Goal: Find specific page/section: Find specific page/section

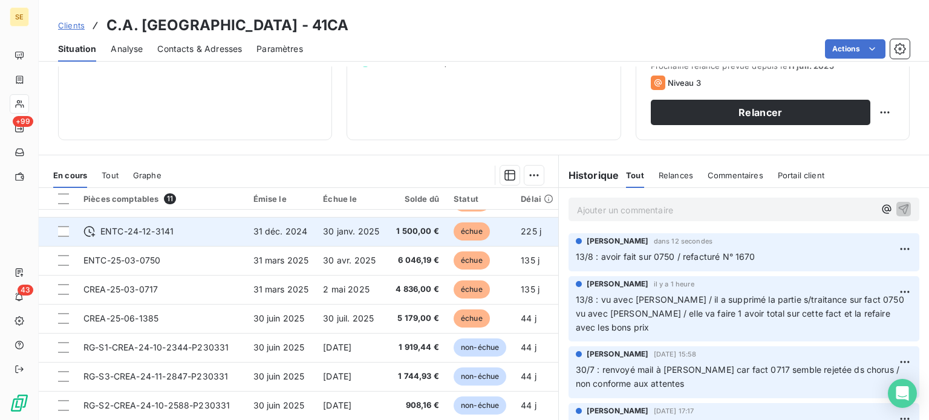
scroll to position [218, 0]
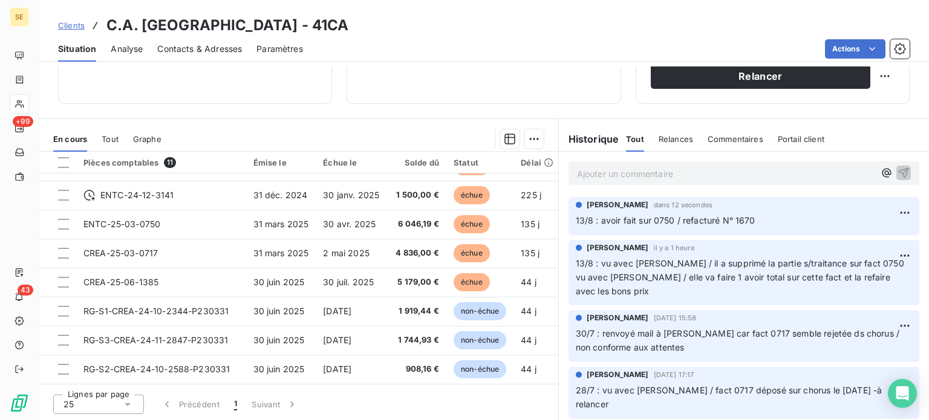
click at [70, 27] on span "Clients" at bounding box center [71, 26] width 27 height 10
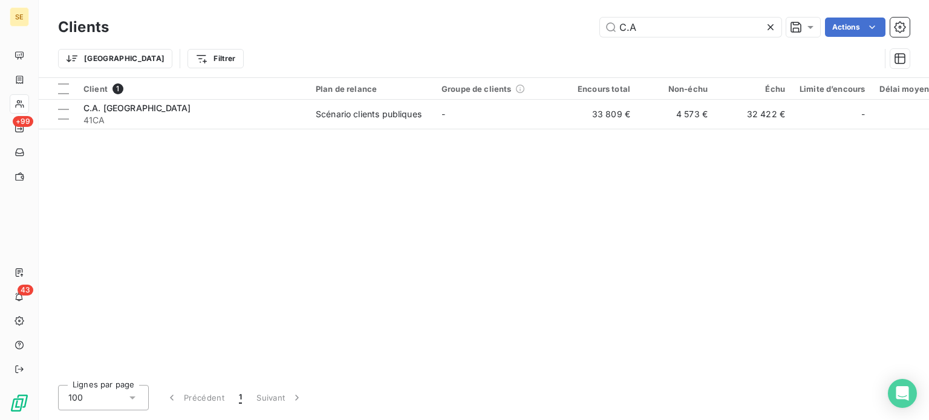
drag, startPoint x: 647, startPoint y: 24, endPoint x: 574, endPoint y: 26, distance: 73.2
click at [574, 26] on div "C.A Actions" at bounding box center [516, 27] width 786 height 19
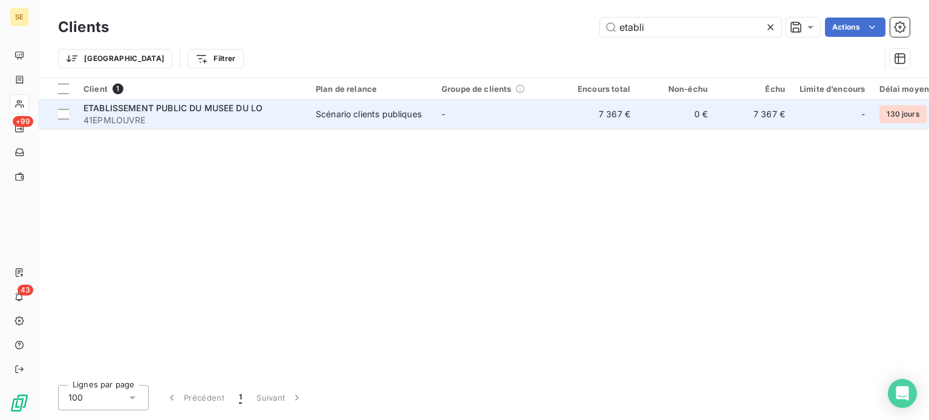
type input "etabli"
click at [177, 105] on span "ETABLISSEMENT PUBLIC DU MUSEE DU LO" at bounding box center [172, 108] width 179 height 10
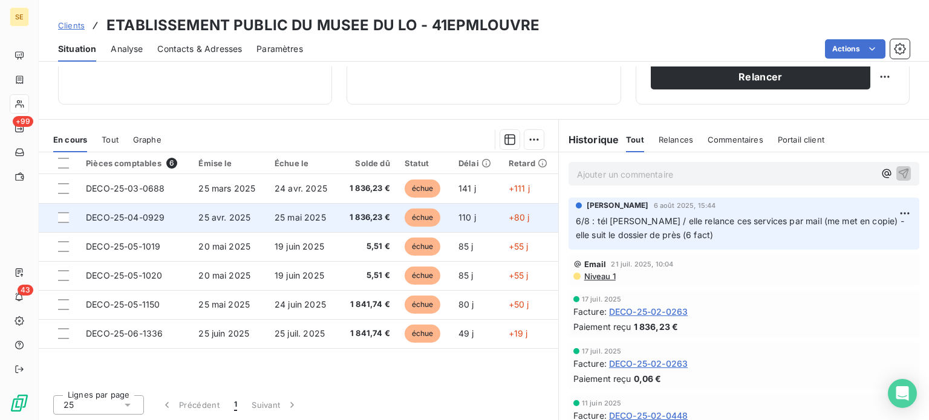
scroll to position [218, 0]
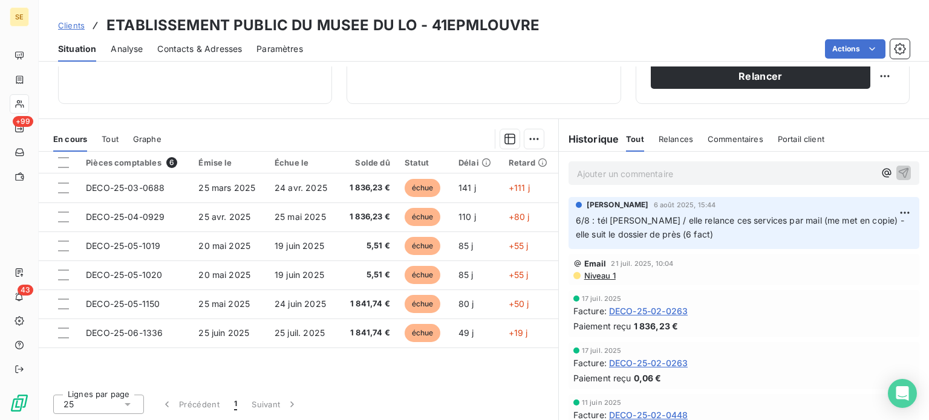
click at [657, 174] on p "Ajouter un commentaire ﻿" at bounding box center [725, 173] width 297 height 15
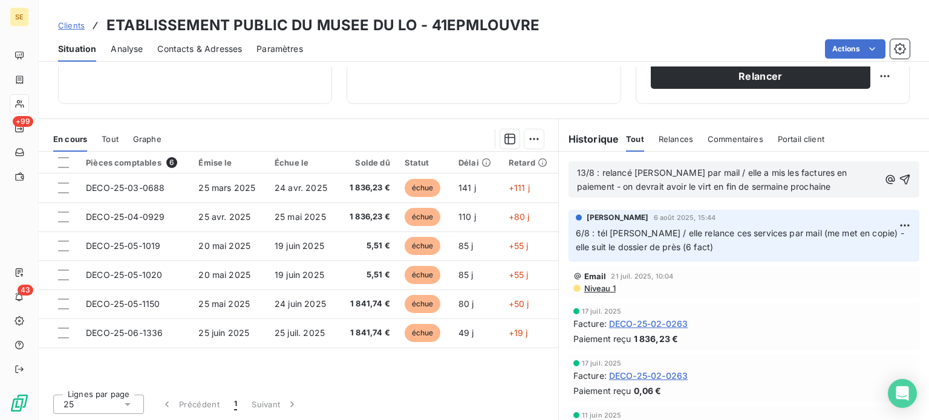
click at [757, 192] on p "13/8 : relancé [PERSON_NAME] par mail / elle a mis les factures en paiement - o…" at bounding box center [728, 180] width 302 height 28
click at [899, 174] on icon "button" at bounding box center [905, 180] width 12 height 12
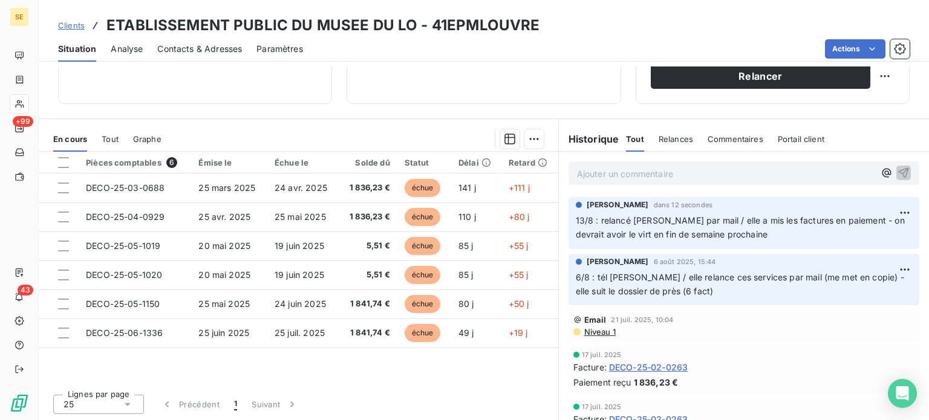
click at [73, 23] on span "Clients" at bounding box center [71, 26] width 27 height 10
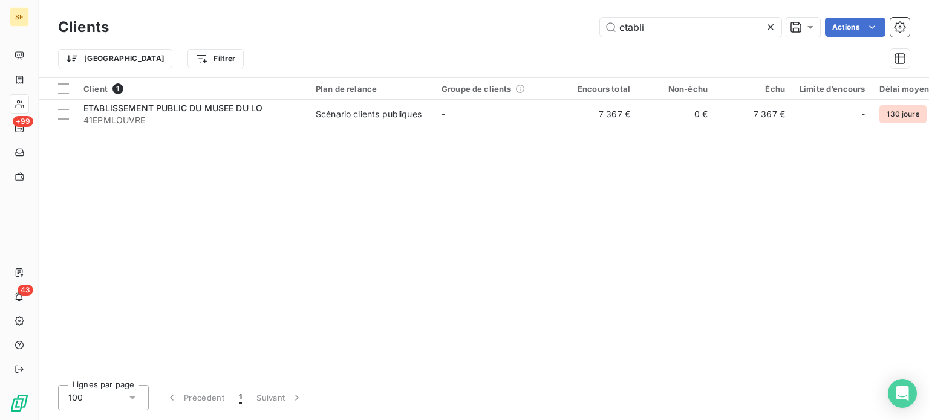
drag, startPoint x: 707, startPoint y: 34, endPoint x: 566, endPoint y: 32, distance: 140.9
click at [566, 32] on div "etabli Actions" at bounding box center [516, 27] width 786 height 19
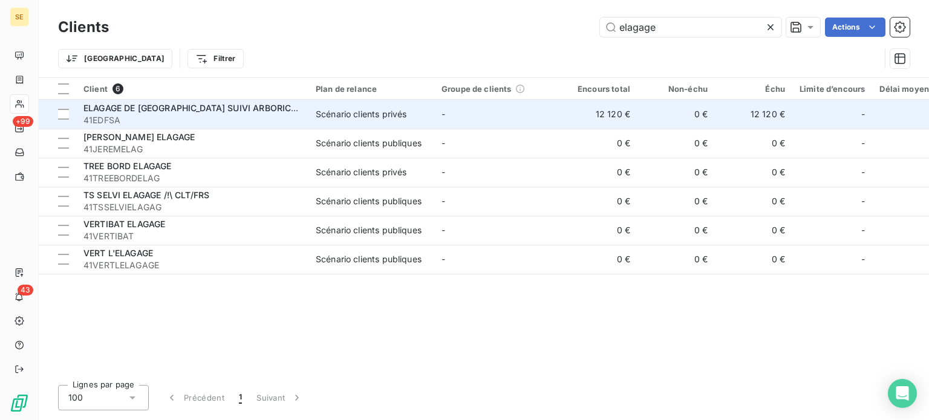
type input "elagage"
click at [435, 119] on td "-" at bounding box center [497, 114] width 126 height 29
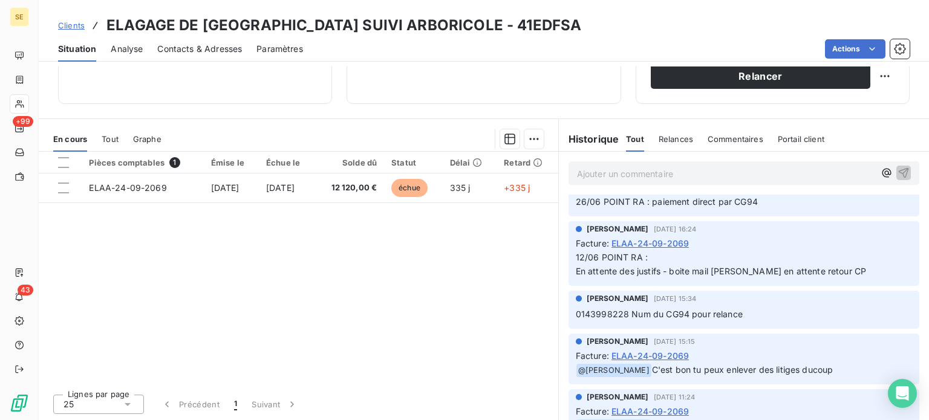
scroll to position [302, 0]
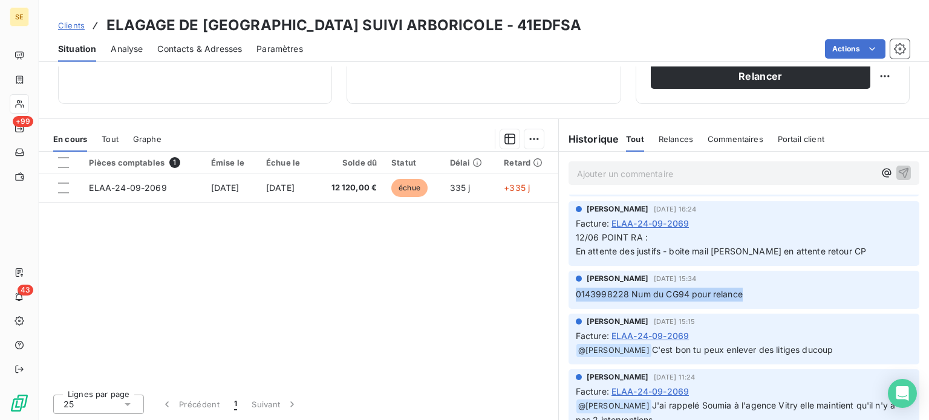
drag, startPoint x: 736, startPoint y: 292, endPoint x: 565, endPoint y: 292, distance: 171.7
click at [568, 292] on div "[PERSON_NAME] [DATE] 15:34 0143998228 Num du CG94 pour relance" at bounding box center [743, 290] width 351 height 38
copy span "0143998228 Num du CG94 pour relance"
click at [460, 297] on div "Pièces comptables 1 Émise le Échue le Solde dû Statut Délai Retard ELAA-24-09-2…" at bounding box center [298, 268] width 519 height 233
click at [207, 53] on span "Contacts & Adresses" at bounding box center [199, 49] width 85 height 12
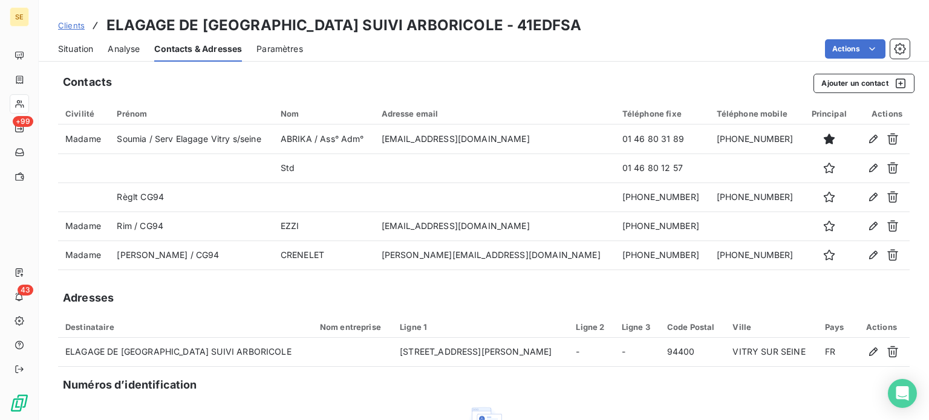
click at [61, 24] on span "Clients" at bounding box center [71, 26] width 27 height 10
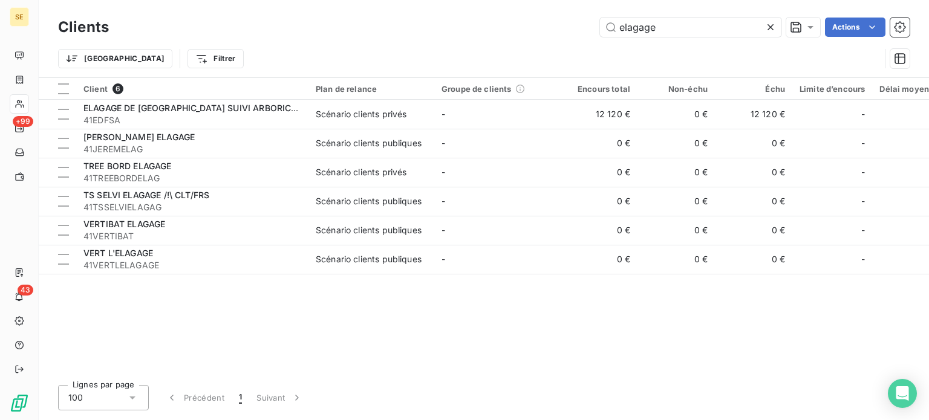
drag, startPoint x: 687, startPoint y: 33, endPoint x: 515, endPoint y: 37, distance: 172.4
click at [518, 42] on div "Clients elagage Actions Trier Filtrer" at bounding box center [483, 46] width 851 height 63
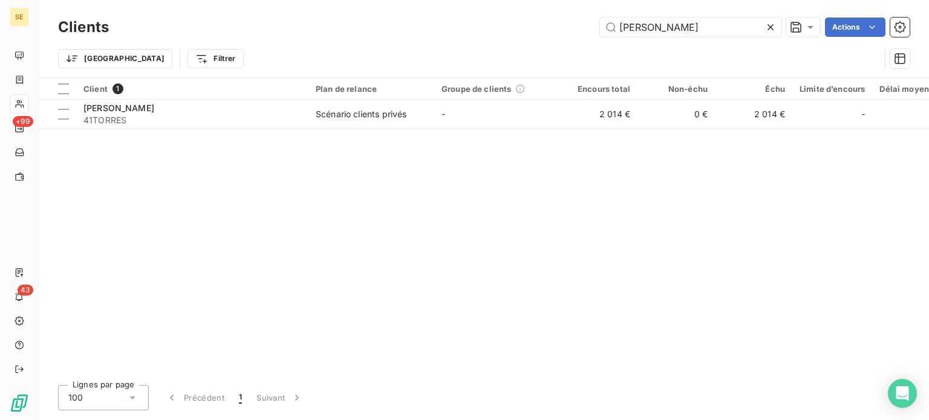
type input "[PERSON_NAME]"
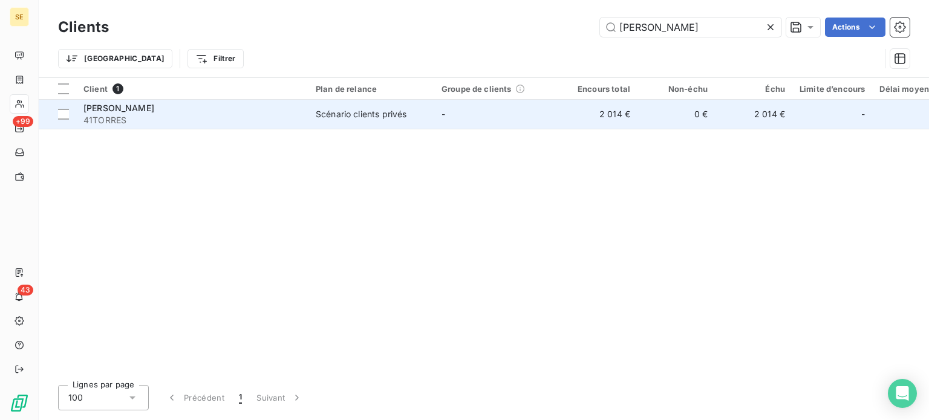
click at [109, 113] on div "[PERSON_NAME]" at bounding box center [192, 108] width 218 height 12
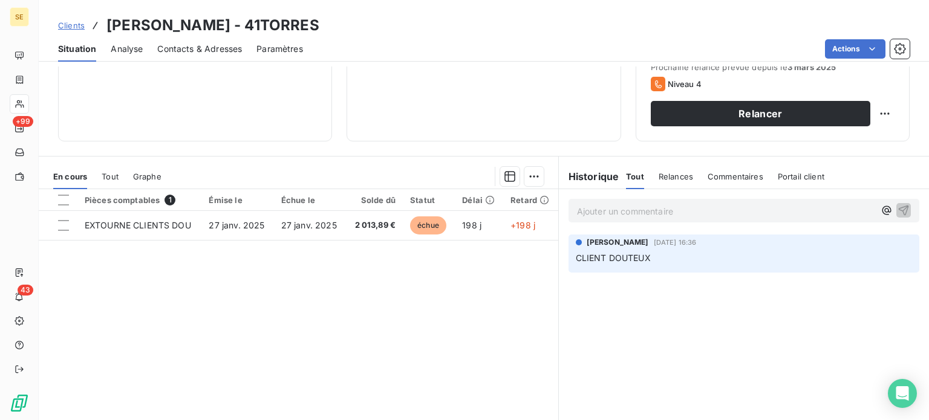
scroll to position [181, 0]
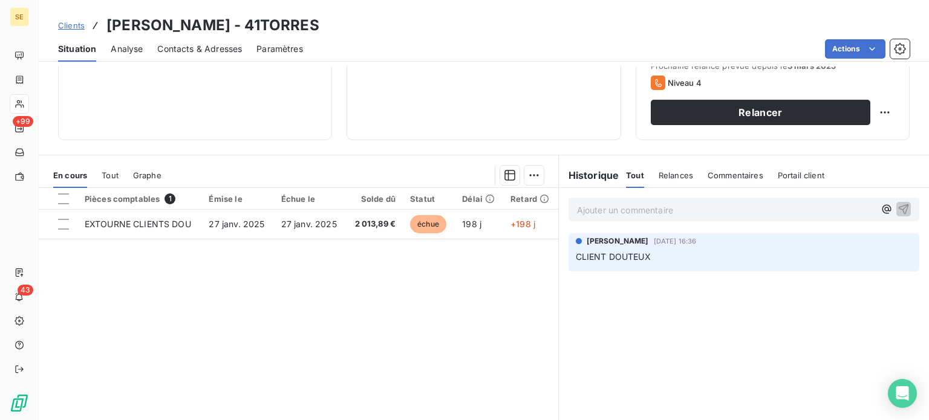
click at [70, 24] on span "Clients" at bounding box center [71, 26] width 27 height 10
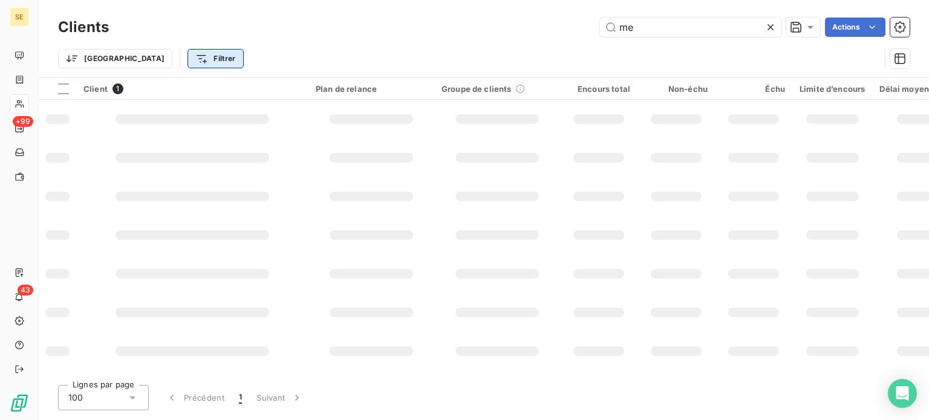
type input "m"
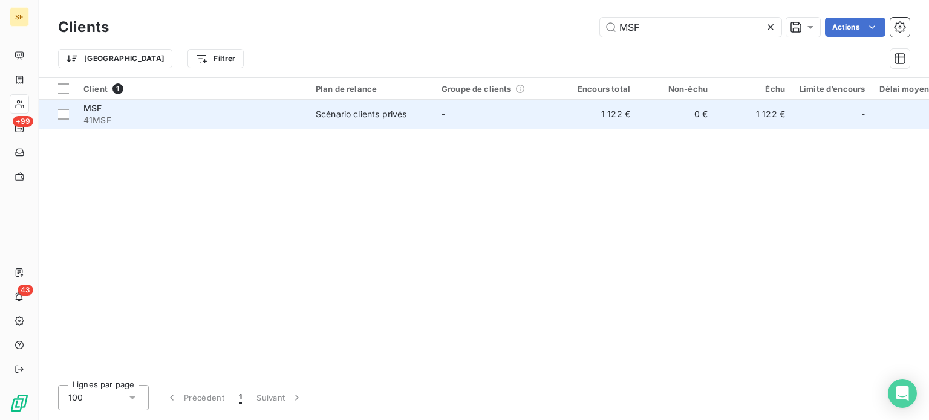
type input "MSF"
click at [133, 112] on div "MSF" at bounding box center [192, 108] width 218 height 12
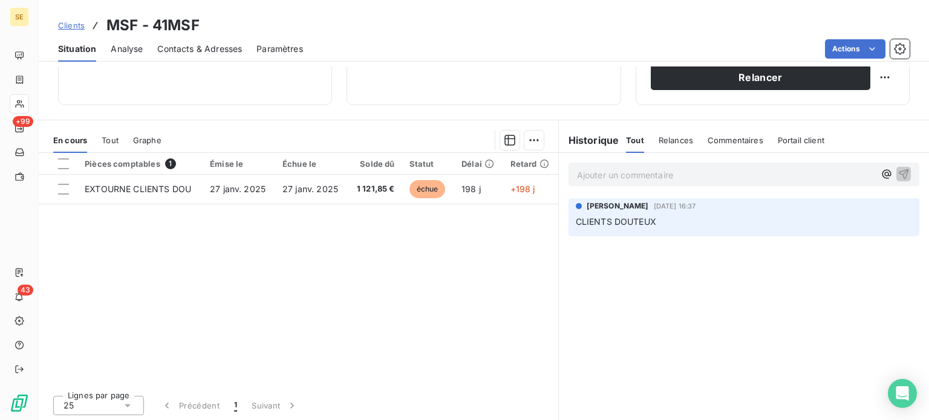
scroll to position [218, 0]
click at [70, 24] on span "Clients" at bounding box center [71, 26] width 27 height 10
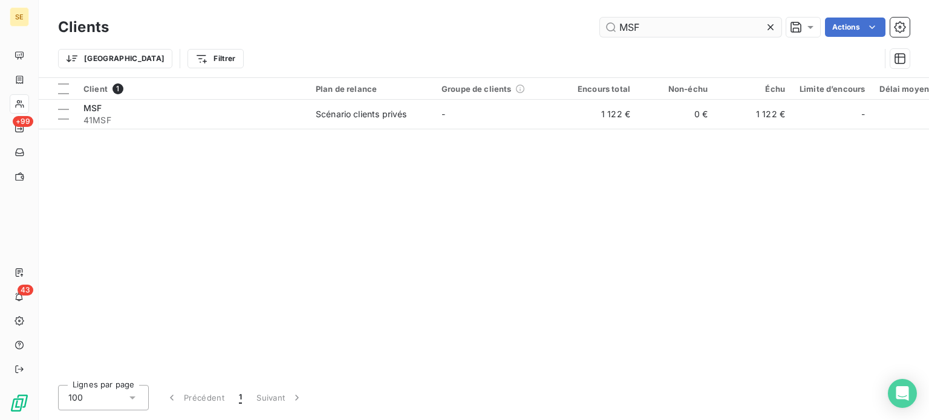
drag, startPoint x: 651, startPoint y: 27, endPoint x: 602, endPoint y: 36, distance: 49.8
click at [602, 36] on input "MSF" at bounding box center [690, 27] width 181 height 19
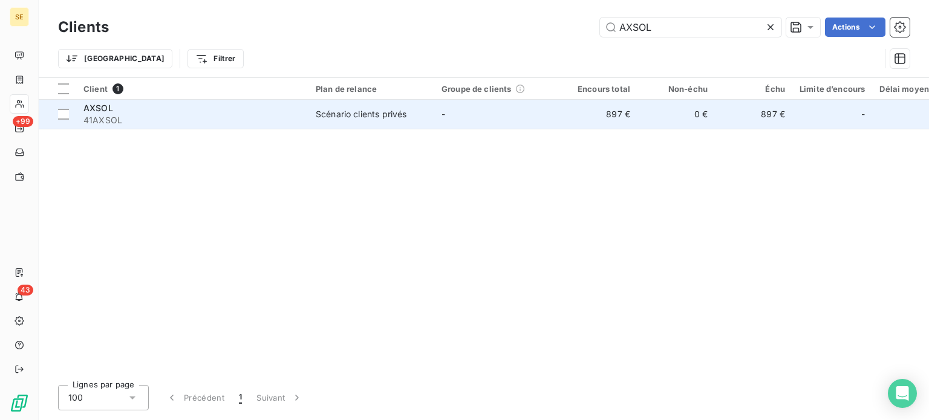
type input "AXSOL"
click at [246, 117] on span "41AXSOL" at bounding box center [192, 120] width 218 height 12
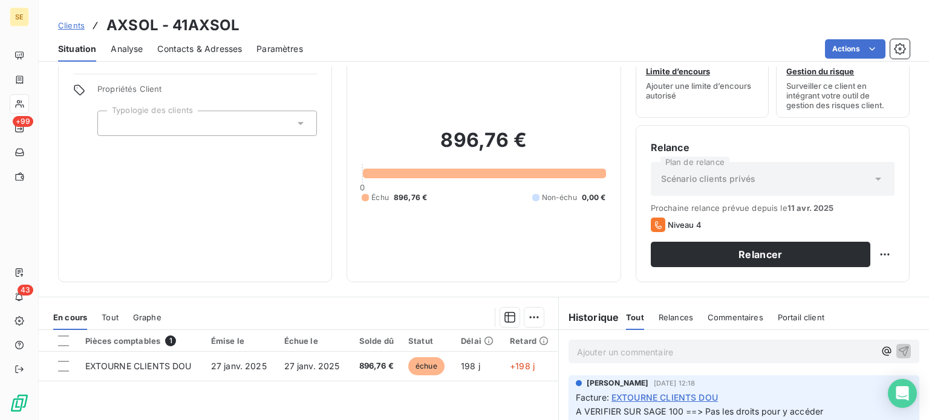
scroll to position [60, 0]
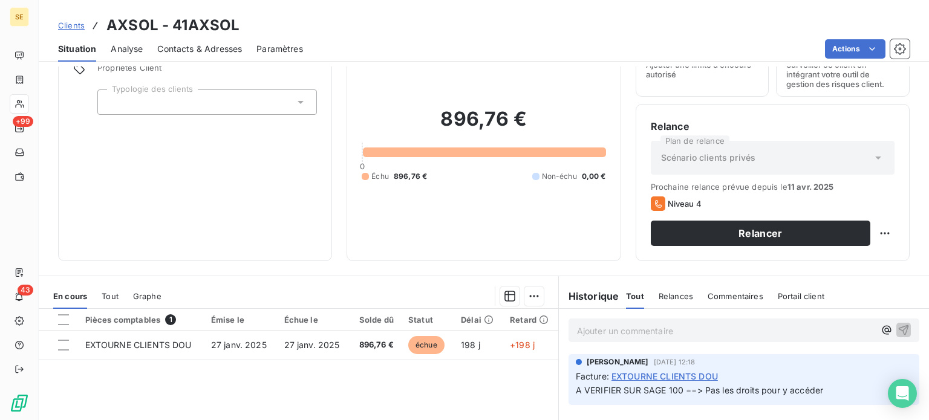
click at [70, 22] on span "Clients" at bounding box center [71, 26] width 27 height 10
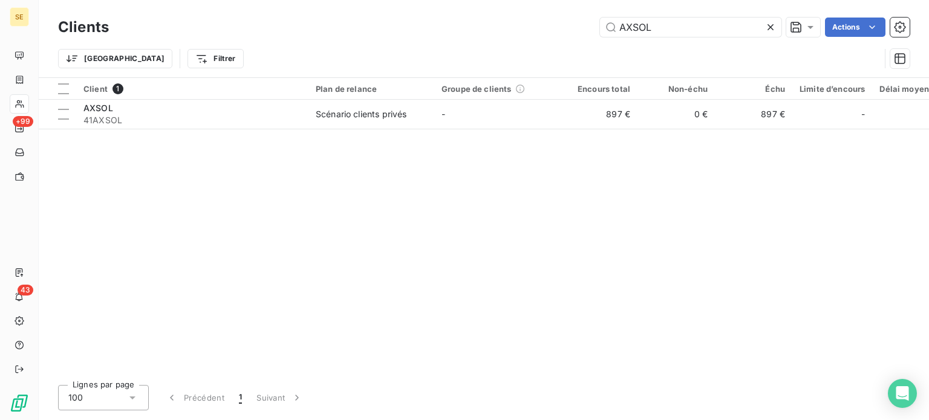
drag, startPoint x: 692, startPoint y: 30, endPoint x: 544, endPoint y: 24, distance: 148.3
click at [546, 24] on div "AXSOL Actions" at bounding box center [516, 27] width 786 height 19
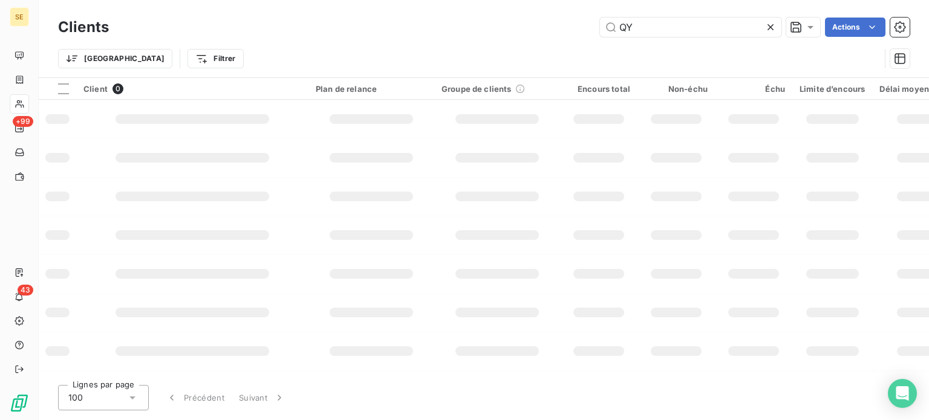
type input "Q"
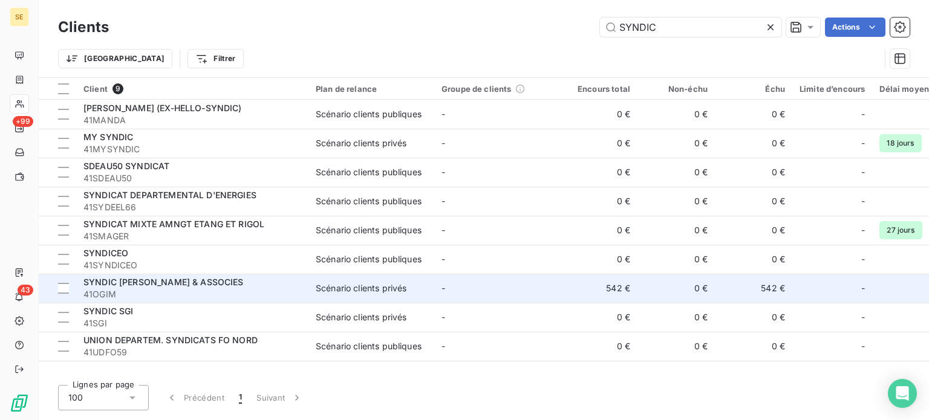
type input "SYNDIC"
click at [175, 283] on span "SYNDIC [PERSON_NAME] & ASSOCIES" at bounding box center [163, 282] width 160 height 10
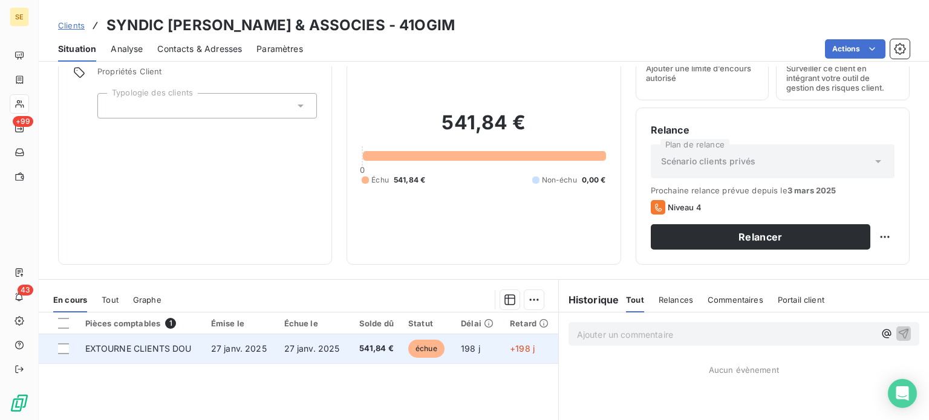
scroll to position [181, 0]
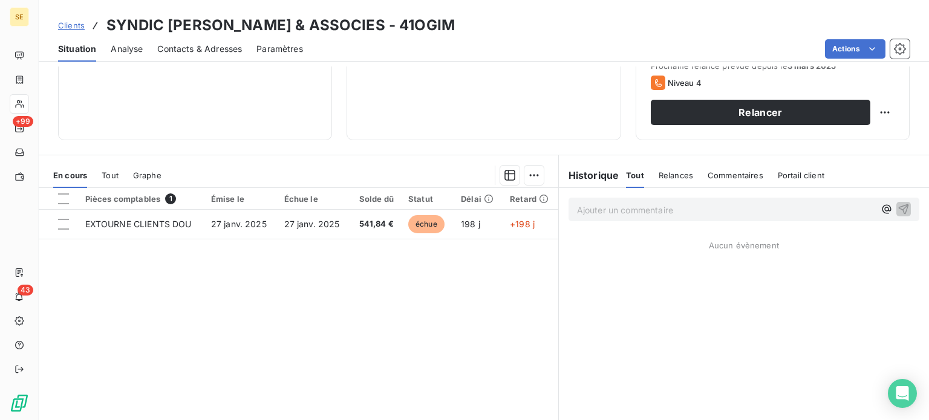
click at [68, 26] on span "Clients" at bounding box center [71, 26] width 27 height 10
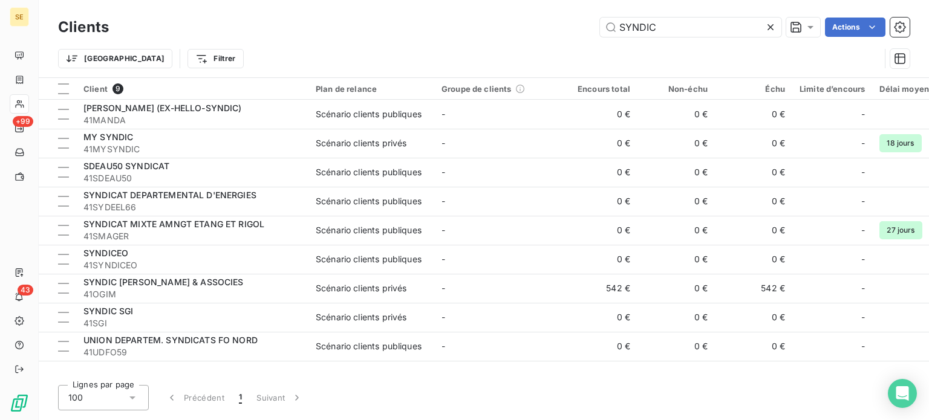
drag, startPoint x: 668, startPoint y: 28, endPoint x: 467, endPoint y: 24, distance: 200.8
click at [469, 25] on div "SYNDIC Actions" at bounding box center [516, 27] width 786 height 19
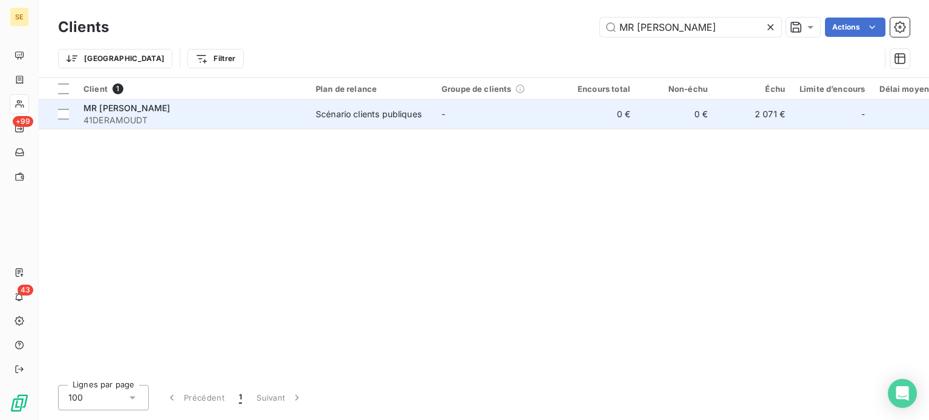
type input "MR [PERSON_NAME]"
click at [169, 117] on span "41DERAMOUDT" at bounding box center [192, 120] width 218 height 12
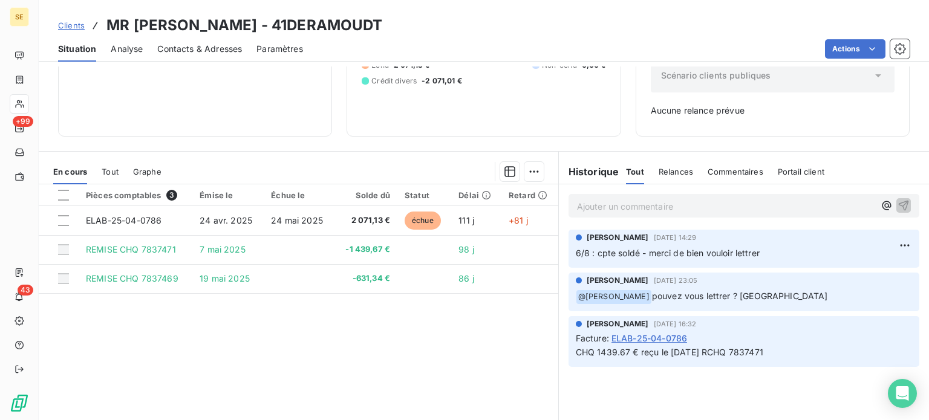
scroll to position [175, 0]
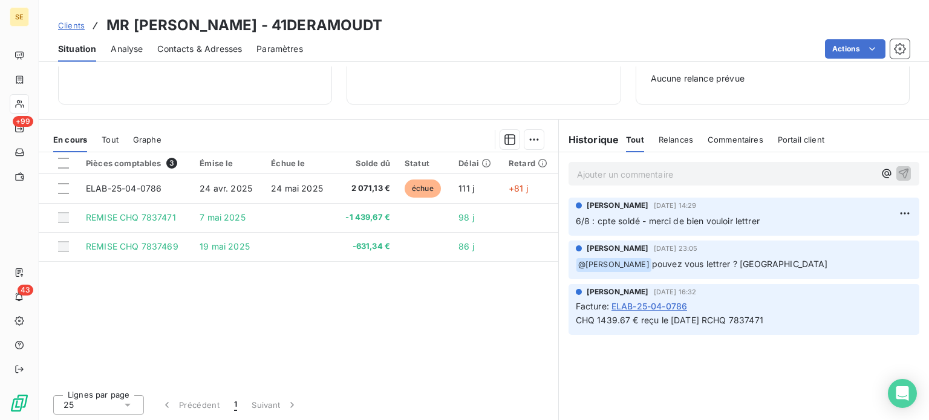
click at [72, 24] on span "Clients" at bounding box center [71, 26] width 27 height 10
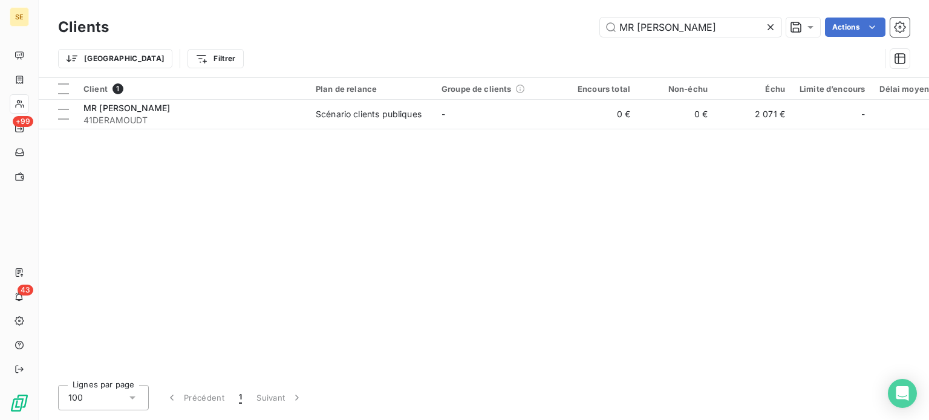
drag, startPoint x: 669, startPoint y: 28, endPoint x: 583, endPoint y: 31, distance: 85.3
click at [583, 31] on div "MR [PERSON_NAME] Actions" at bounding box center [516, 27] width 786 height 19
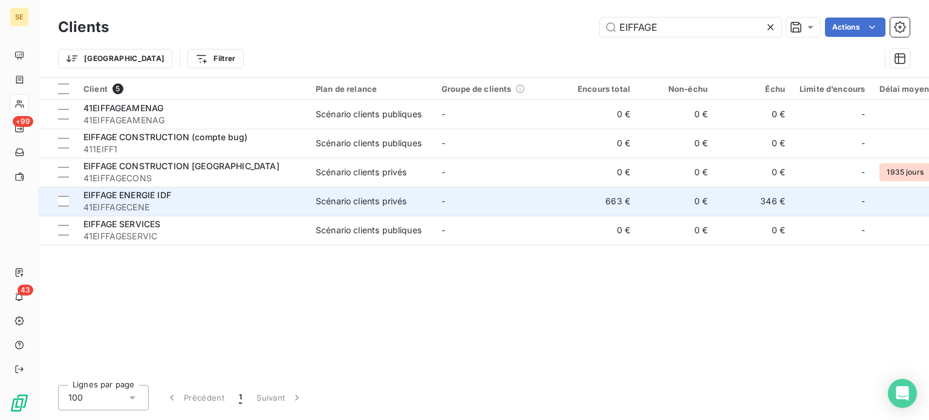
type input "EIFFAGE"
click at [465, 203] on td "-" at bounding box center [497, 201] width 126 height 29
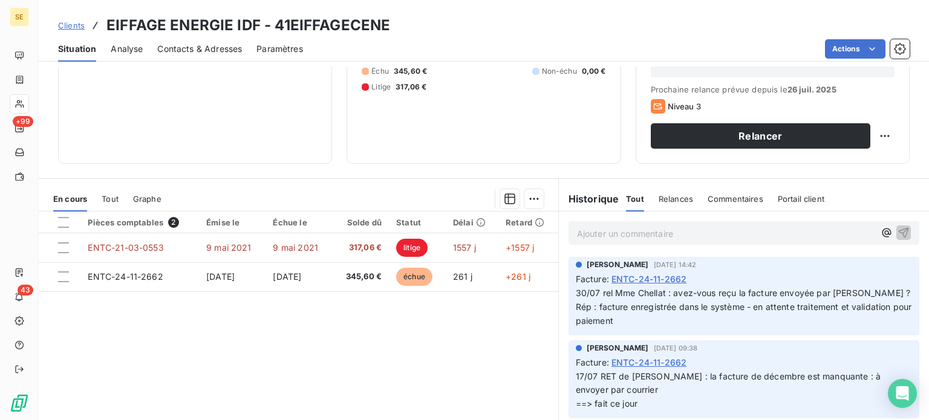
scroll to position [181, 0]
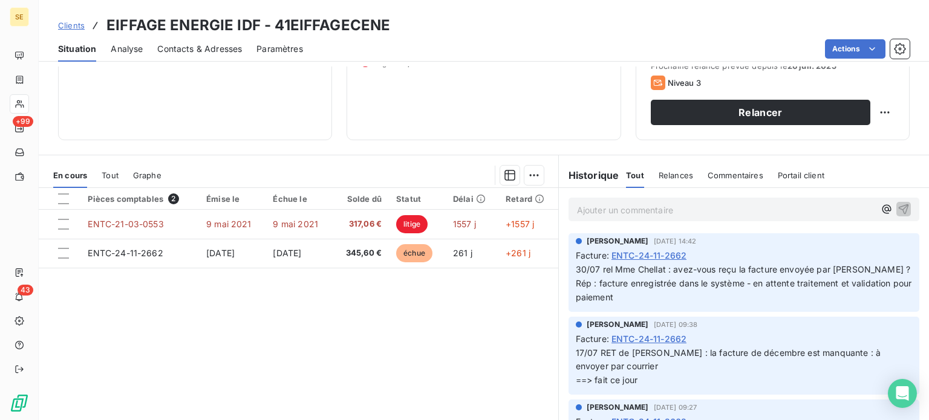
click at [73, 24] on span "Clients" at bounding box center [71, 26] width 27 height 10
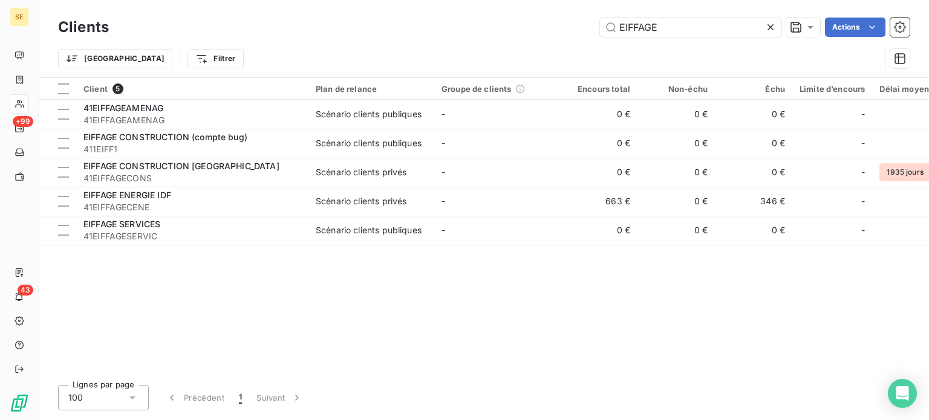
drag, startPoint x: 700, startPoint y: 27, endPoint x: 459, endPoint y: 21, distance: 241.3
click at [459, 21] on div "EIFFAGE Actions" at bounding box center [516, 27] width 786 height 19
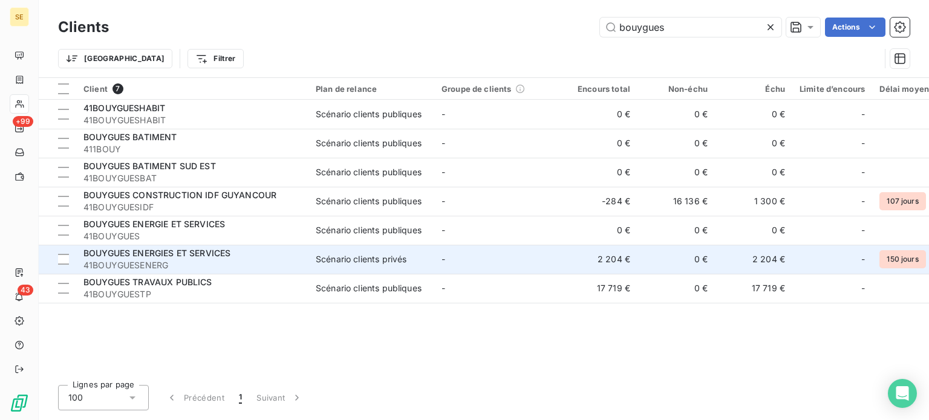
type input "bouygues"
click at [346, 264] on div "Scénario clients privés" at bounding box center [361, 259] width 91 height 12
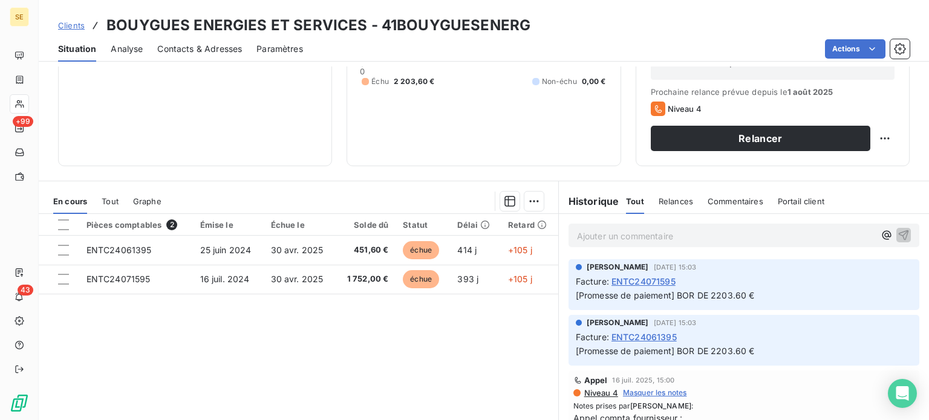
scroll to position [218, 0]
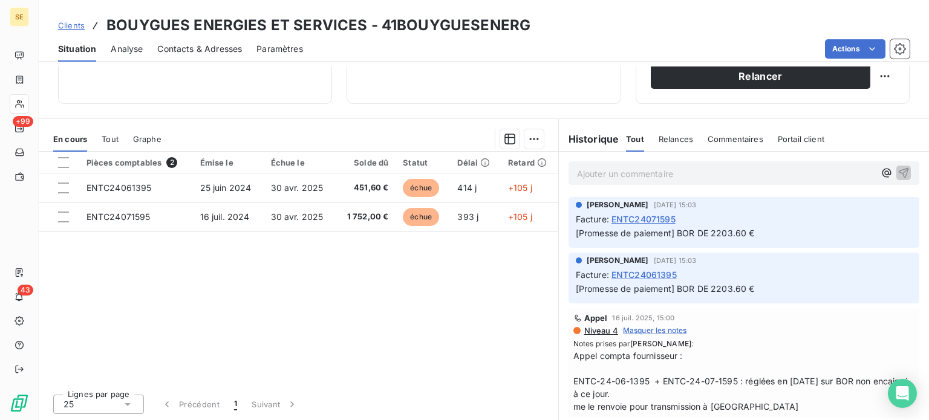
click at [67, 24] on span "Clients" at bounding box center [71, 26] width 27 height 10
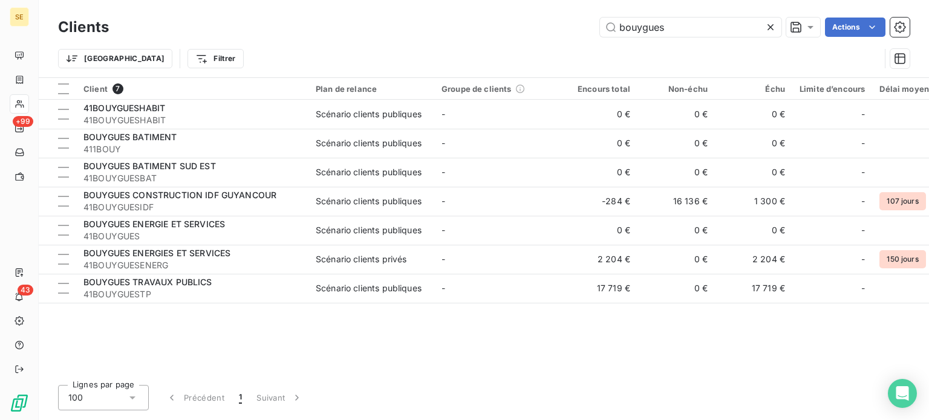
drag, startPoint x: 682, startPoint y: 27, endPoint x: 535, endPoint y: 26, distance: 147.5
click at [535, 26] on div "bouygues Actions" at bounding box center [516, 27] width 786 height 19
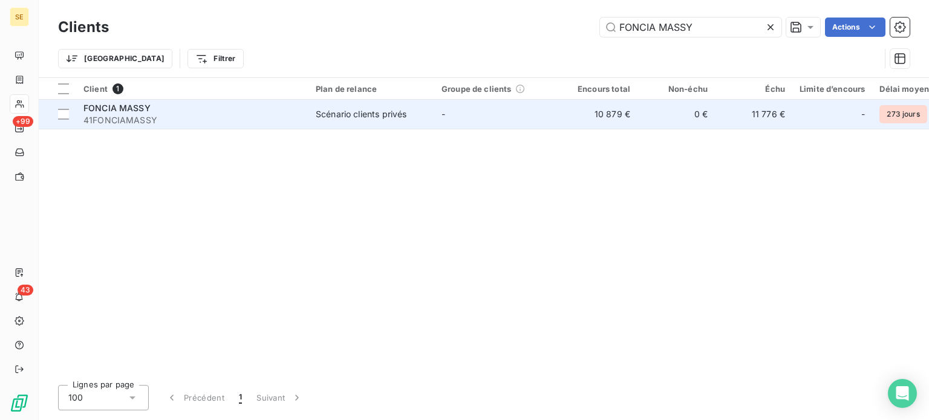
type input "FONCIA MASSY"
click at [284, 120] on span "41FONCIAMASSY" at bounding box center [192, 120] width 218 height 12
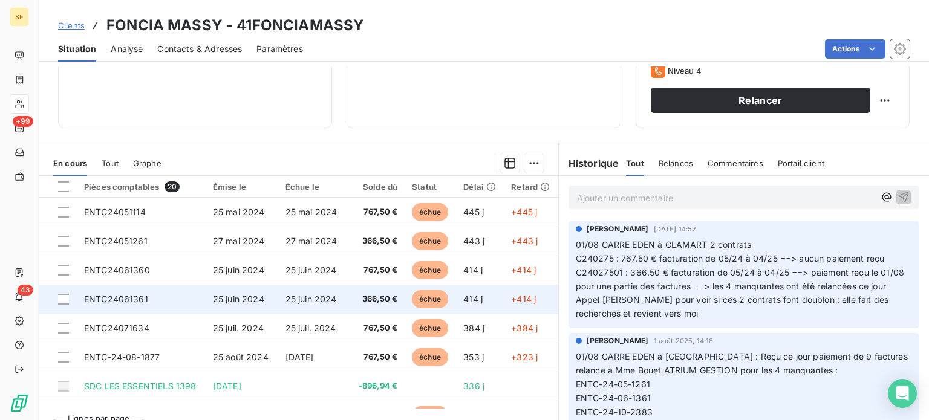
scroll to position [218, 0]
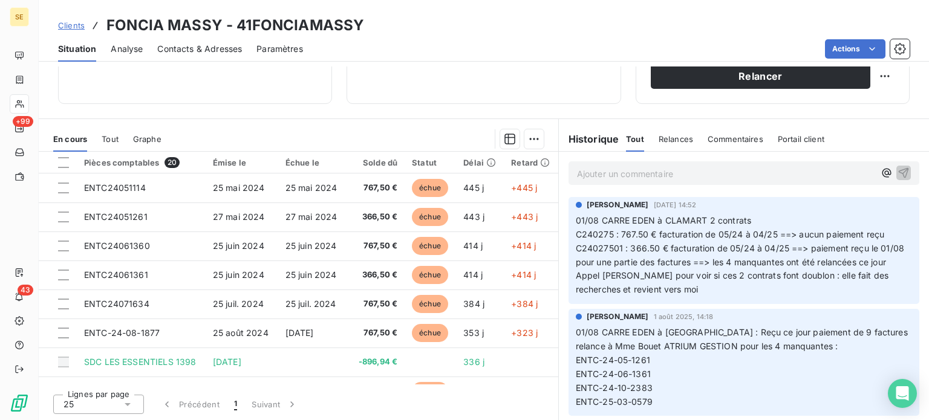
click at [59, 25] on span "Clients" at bounding box center [71, 26] width 27 height 10
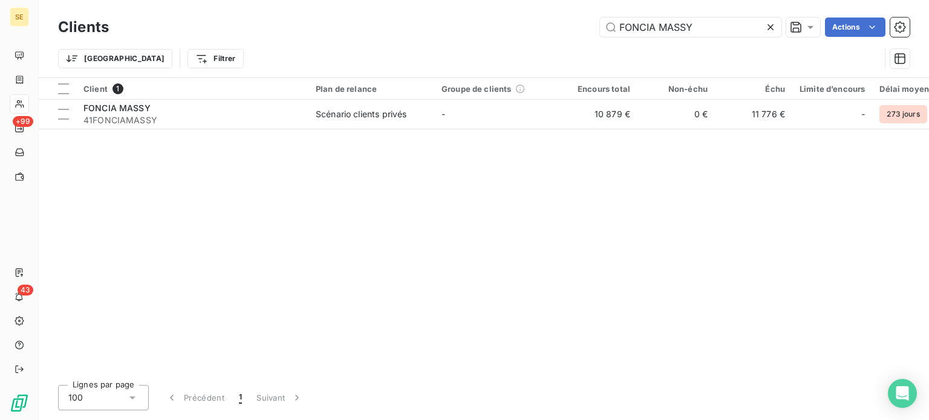
drag, startPoint x: 716, startPoint y: 26, endPoint x: 503, endPoint y: 11, distance: 213.3
click at [504, 11] on div "Clients FONCIA MASSY Actions Trier Filtrer" at bounding box center [484, 38] width 890 height 77
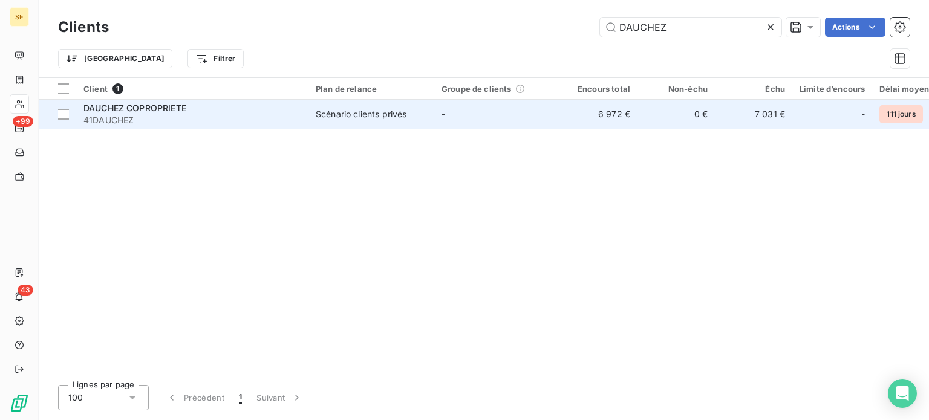
type input "DAUCHEZ"
click at [221, 115] on span "41DAUCHEZ" at bounding box center [192, 120] width 218 height 12
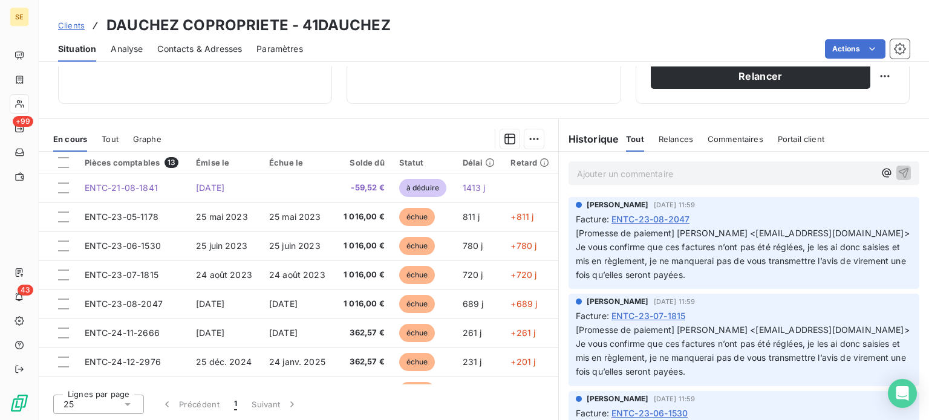
click at [209, 50] on span "Contacts & Adresses" at bounding box center [199, 49] width 85 height 12
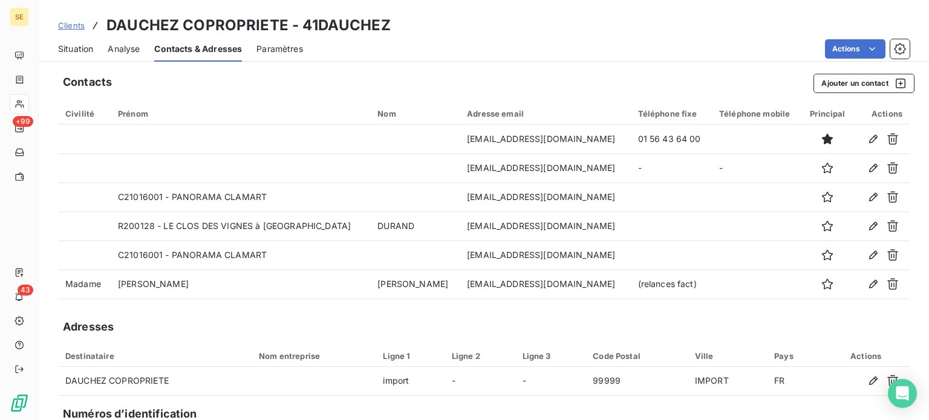
click at [68, 51] on span "Situation" at bounding box center [75, 49] width 35 height 12
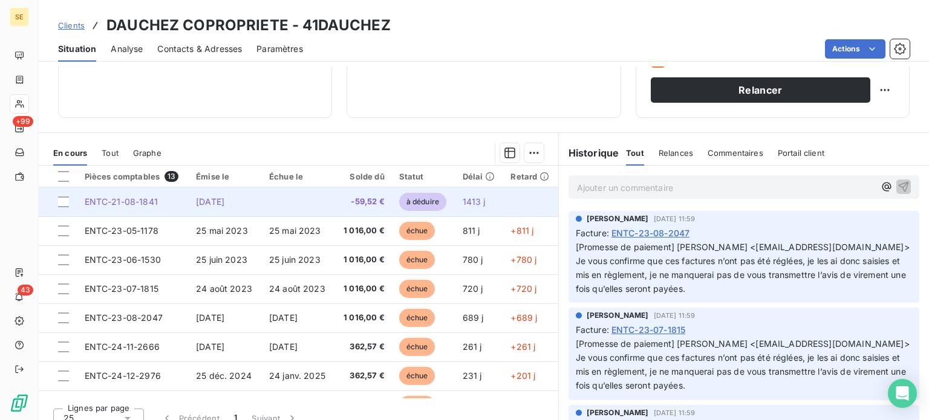
scroll to position [218, 0]
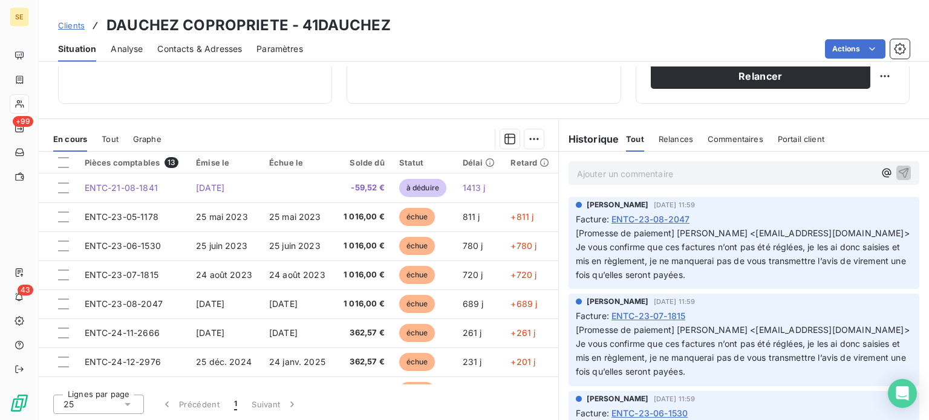
click at [75, 25] on span "Clients" at bounding box center [71, 26] width 27 height 10
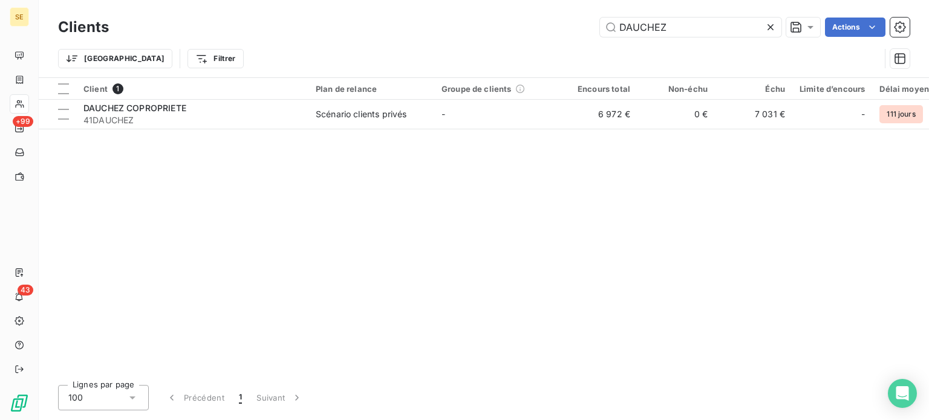
drag, startPoint x: 681, startPoint y: 29, endPoint x: 542, endPoint y: 31, distance: 139.7
click at [544, 31] on div "DAUCHEZ Actions" at bounding box center [516, 27] width 786 height 19
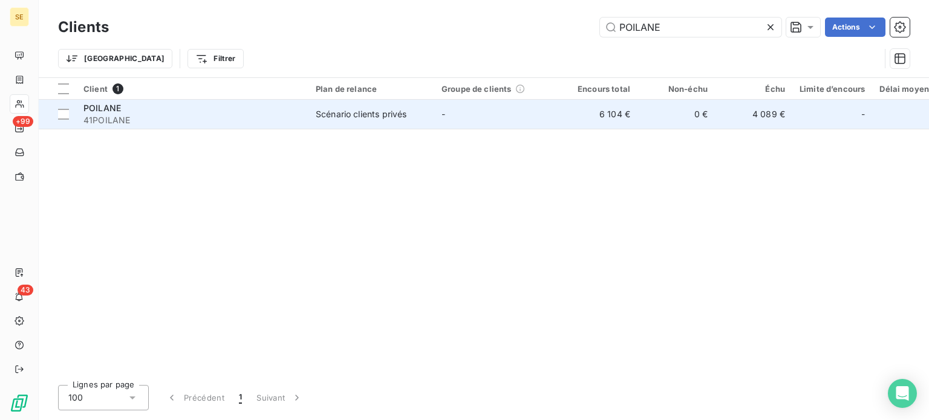
type input "POILANE"
click at [347, 111] on div "Scénario clients privés" at bounding box center [361, 114] width 91 height 12
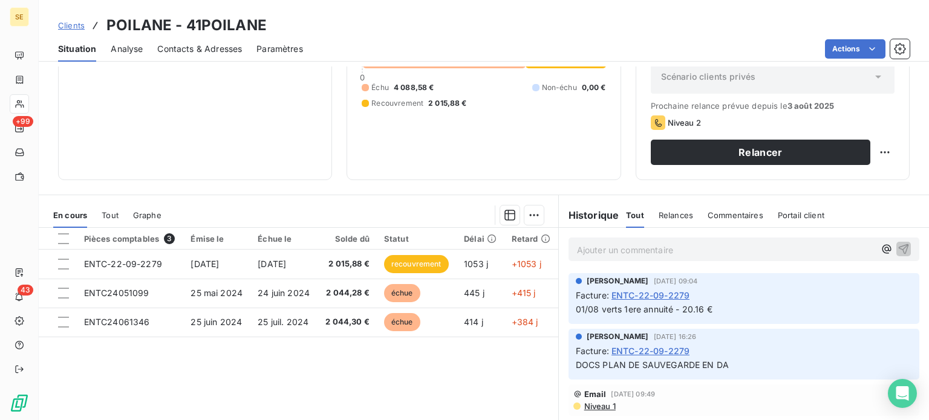
scroll to position [121, 0]
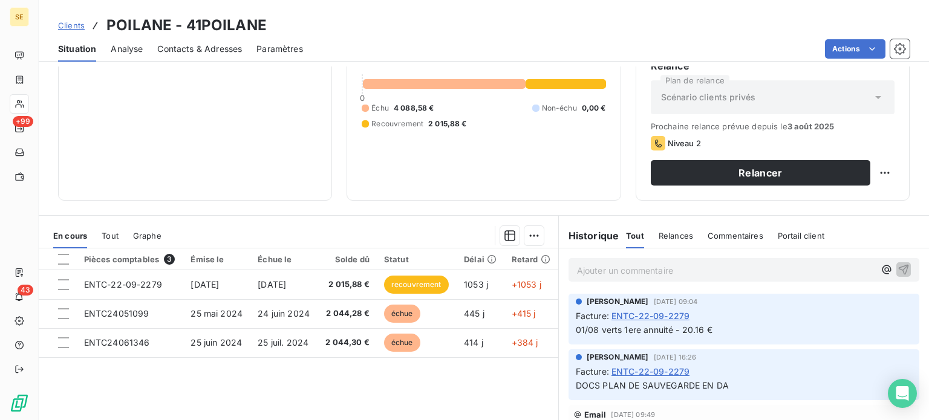
click at [75, 24] on span "Clients" at bounding box center [71, 26] width 27 height 10
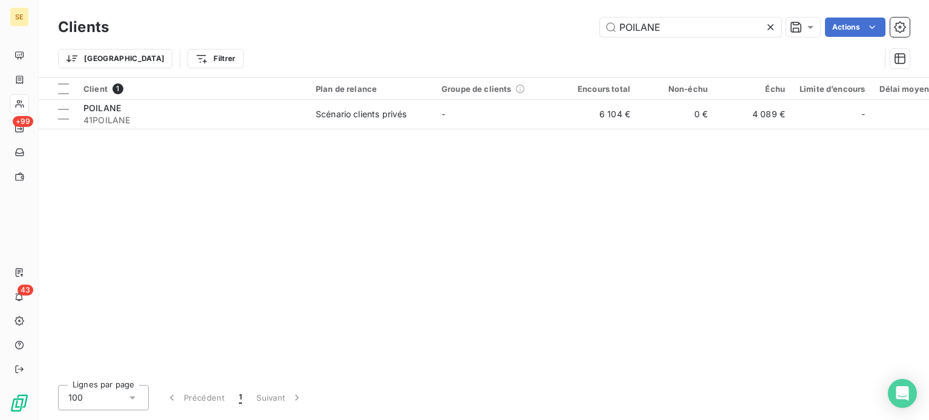
drag, startPoint x: 675, startPoint y: 31, endPoint x: 551, endPoint y: 33, distance: 124.0
click at [551, 33] on div "POILANE Actions" at bounding box center [516, 27] width 786 height 19
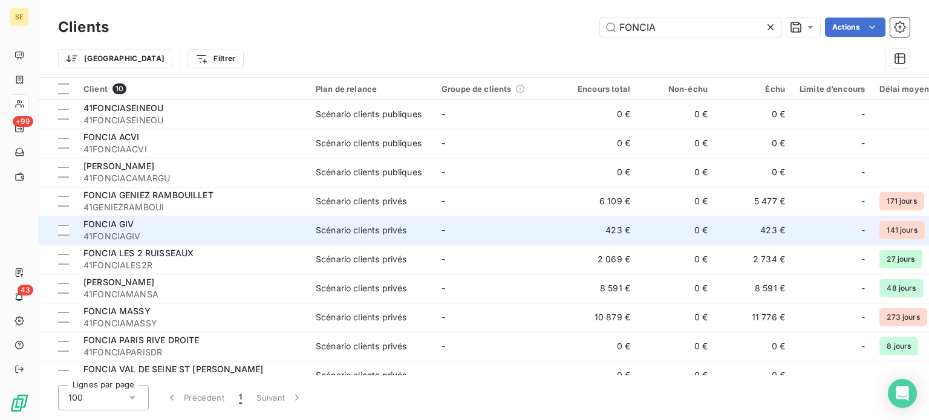
type input "FONCIA"
click at [233, 232] on span "41FONCIAGIV" at bounding box center [192, 236] width 218 height 12
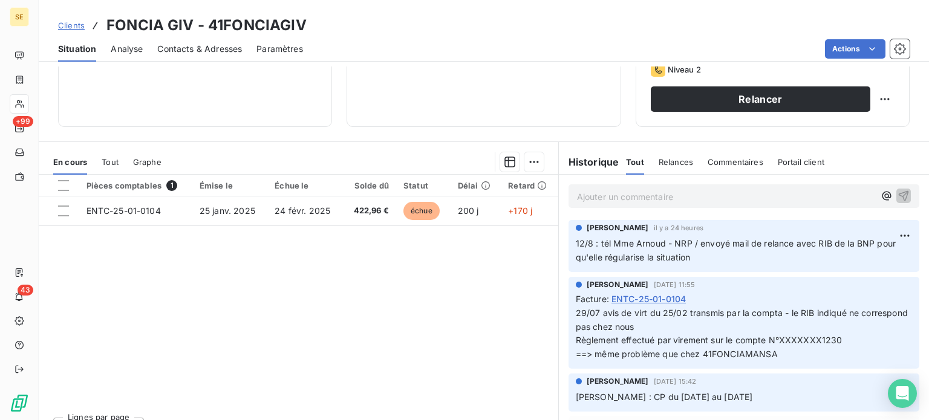
scroll to position [157, 0]
